Goal: Transaction & Acquisition: Book appointment/travel/reservation

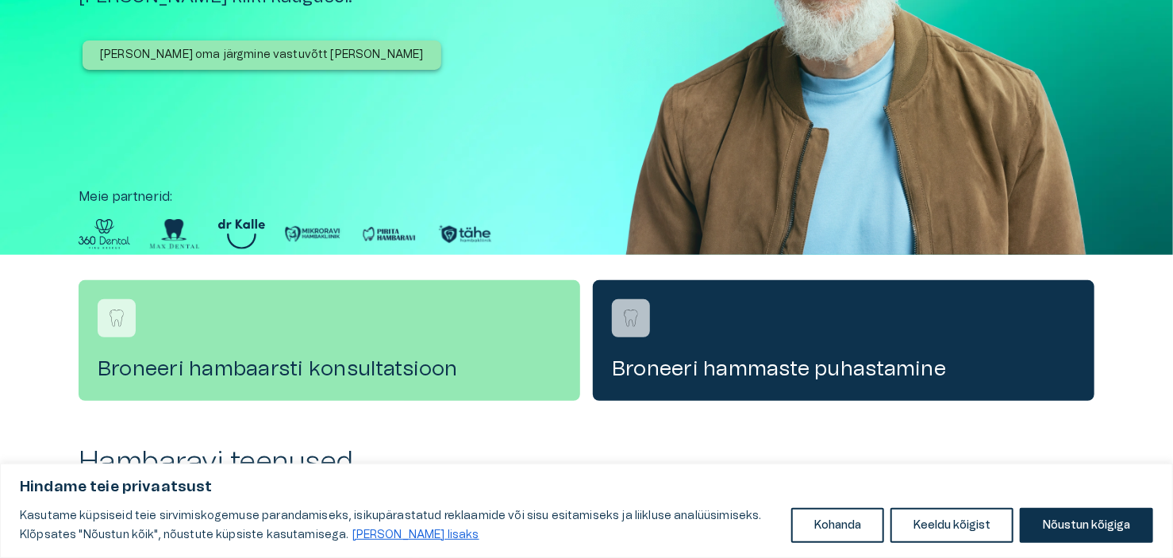
scroll to position [317, 0]
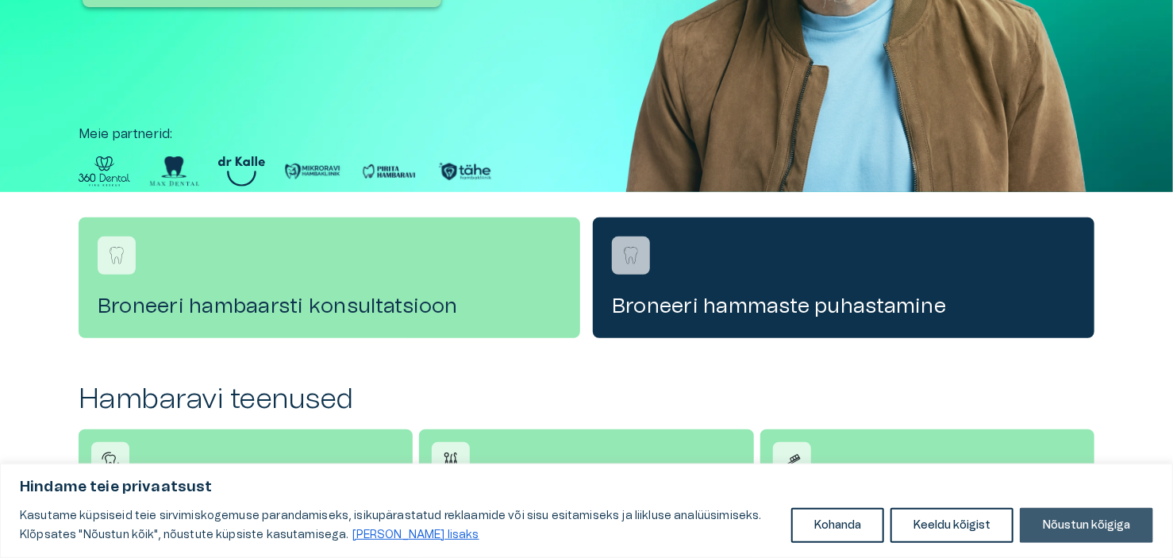
click at [1060, 527] on button "Nõustun kõigiga" at bounding box center [1086, 525] width 133 height 35
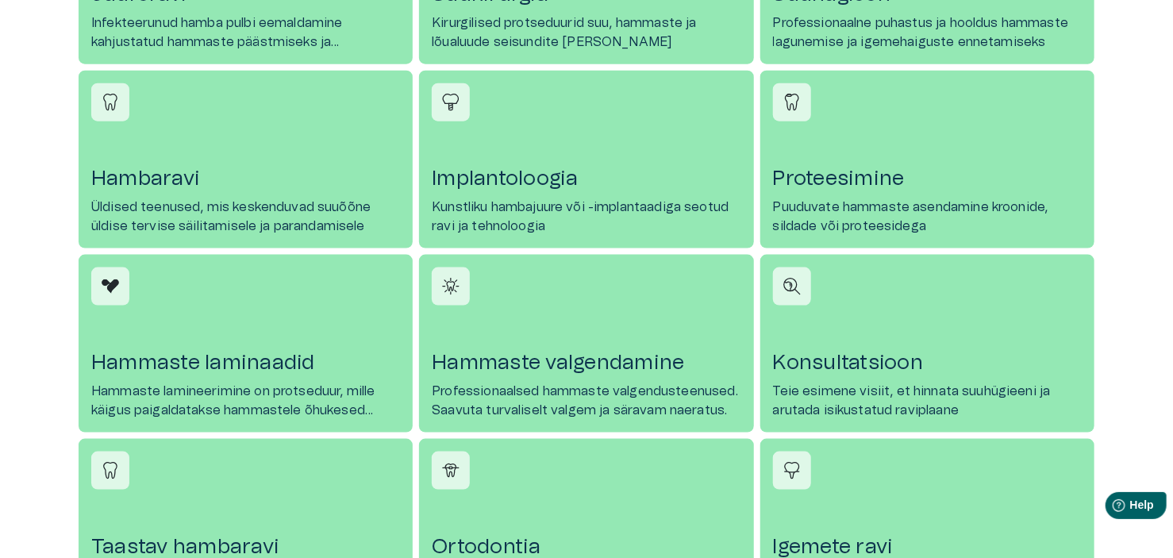
scroll to position [873, 0]
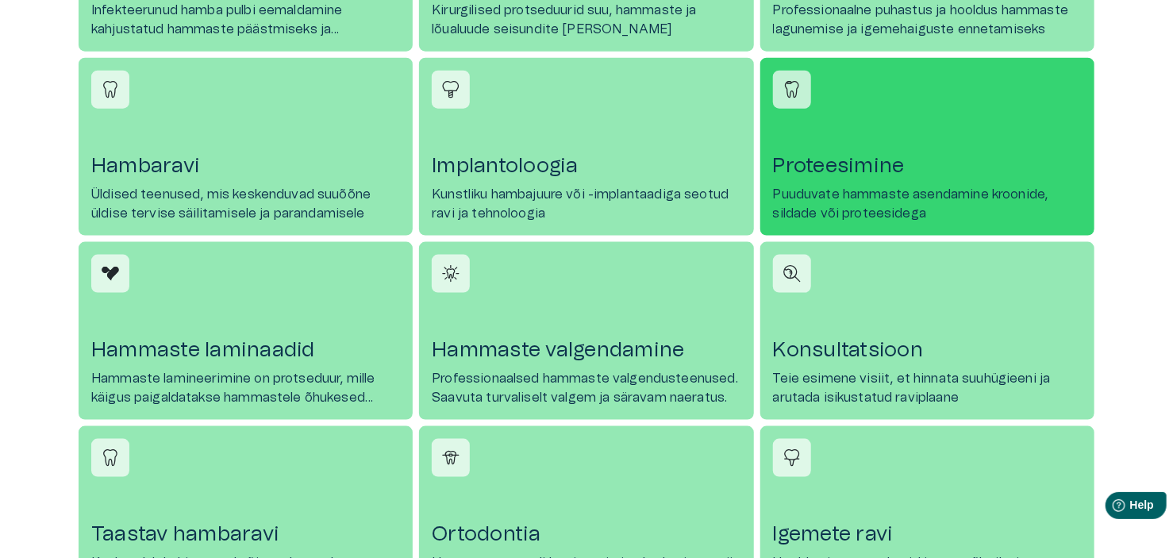
click at [837, 183] on link "Proteesimine Puuduvate hammaste asendamine kroonide, sildade või proteesidega" at bounding box center [927, 147] width 334 height 178
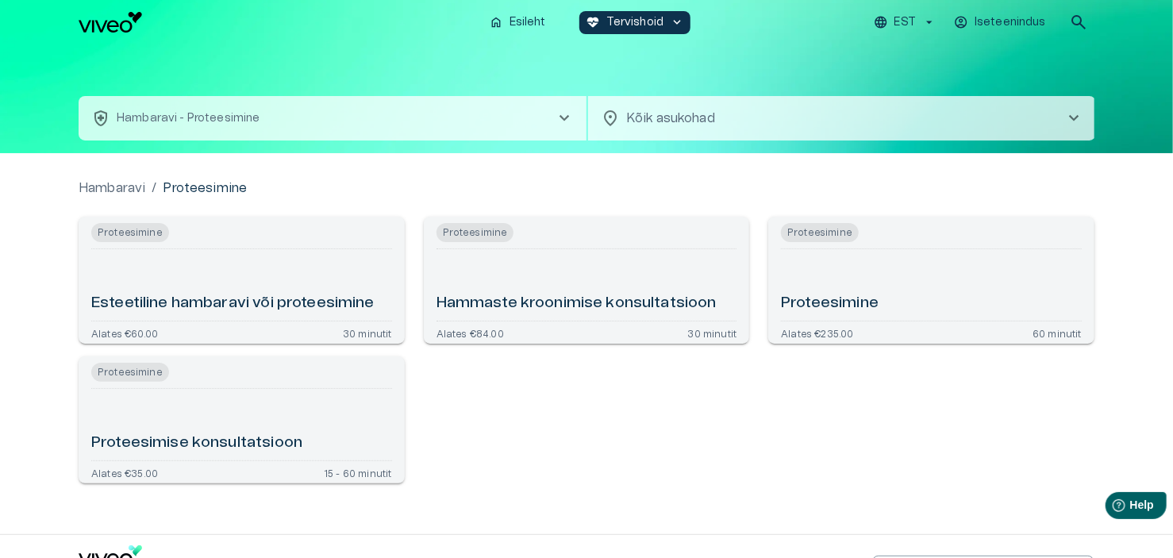
click at [1069, 117] on span "chevron_right" at bounding box center [1073, 118] width 19 height 19
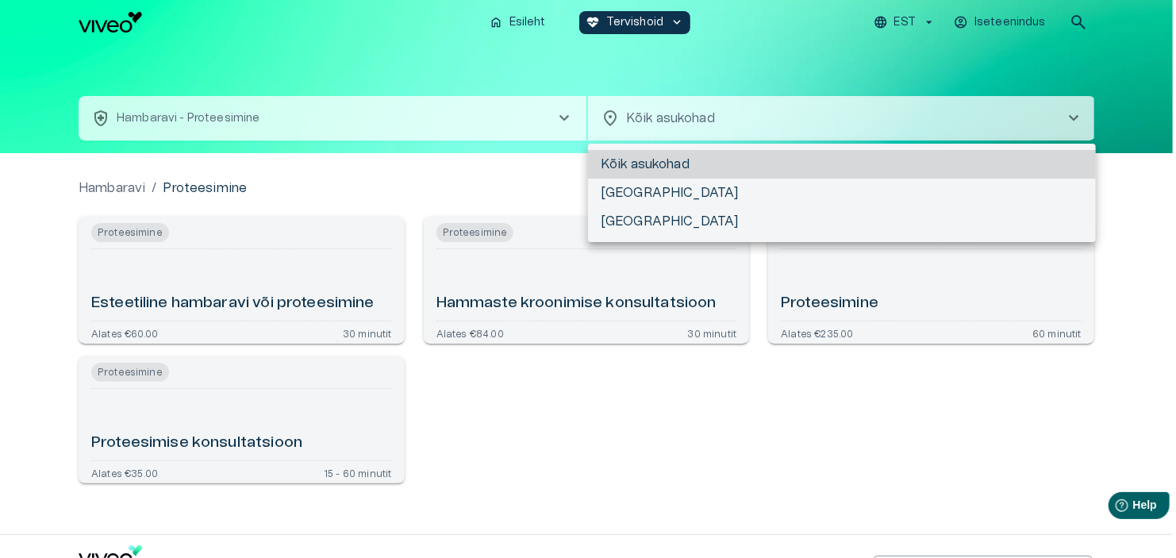
click at [654, 346] on div at bounding box center [588, 279] width 1176 height 558
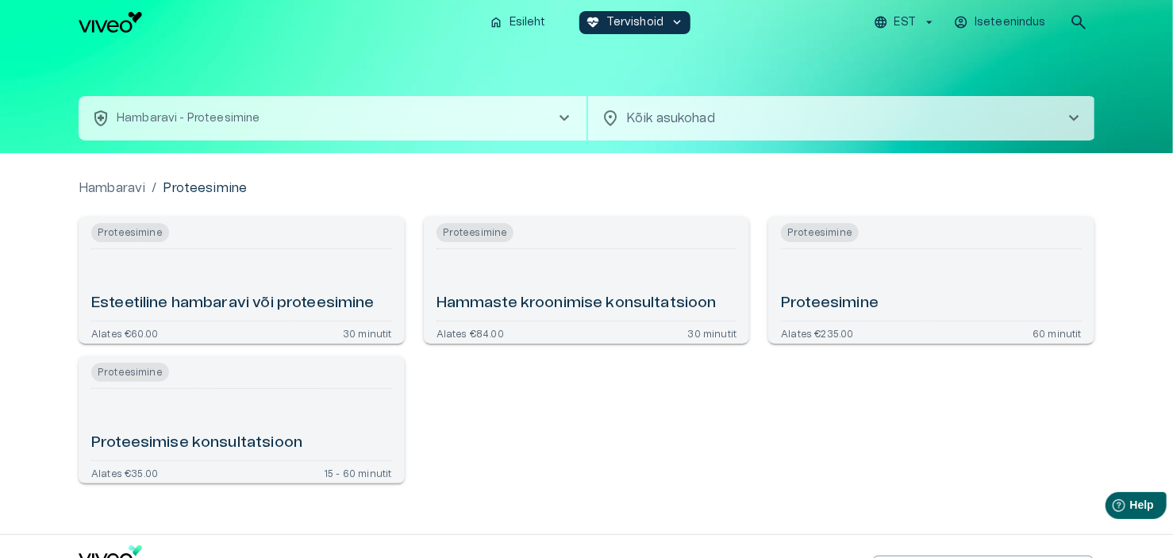
click at [161, 437] on h6 "Proteesimise konsultatsioon" at bounding box center [196, 442] width 211 height 21
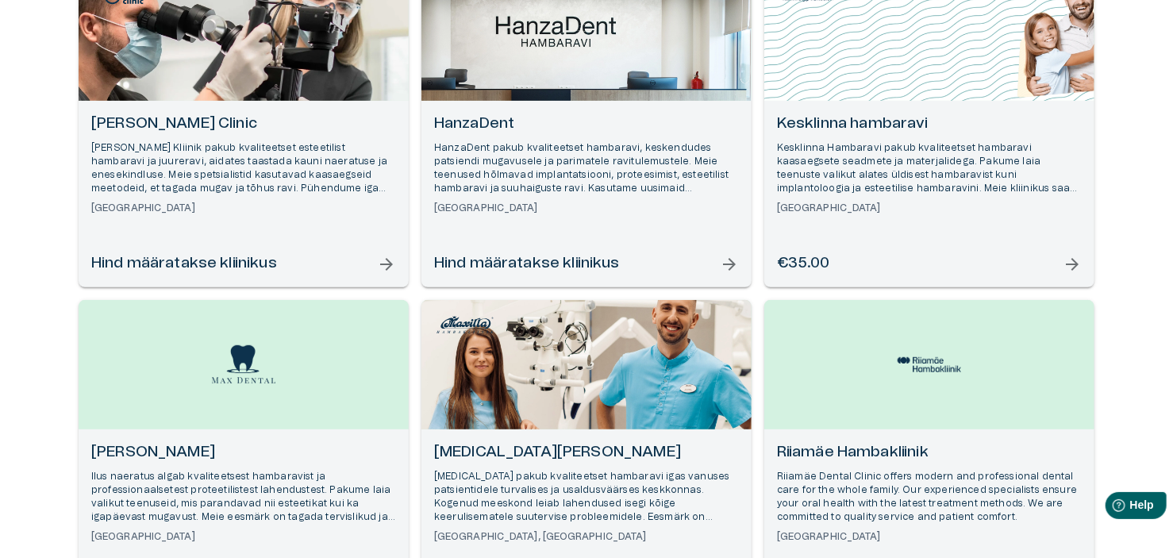
scroll to position [238, 0]
